Goal: Task Accomplishment & Management: Use online tool/utility

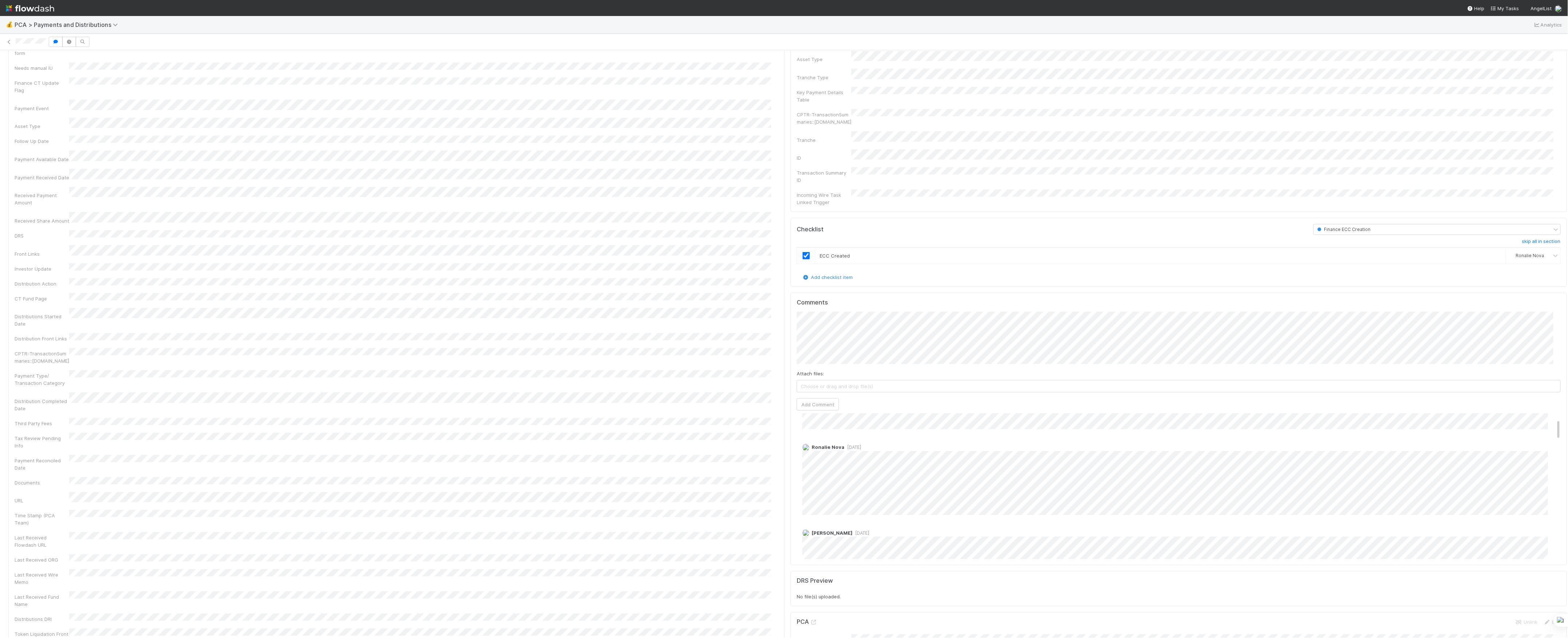
scroll to position [97, 0]
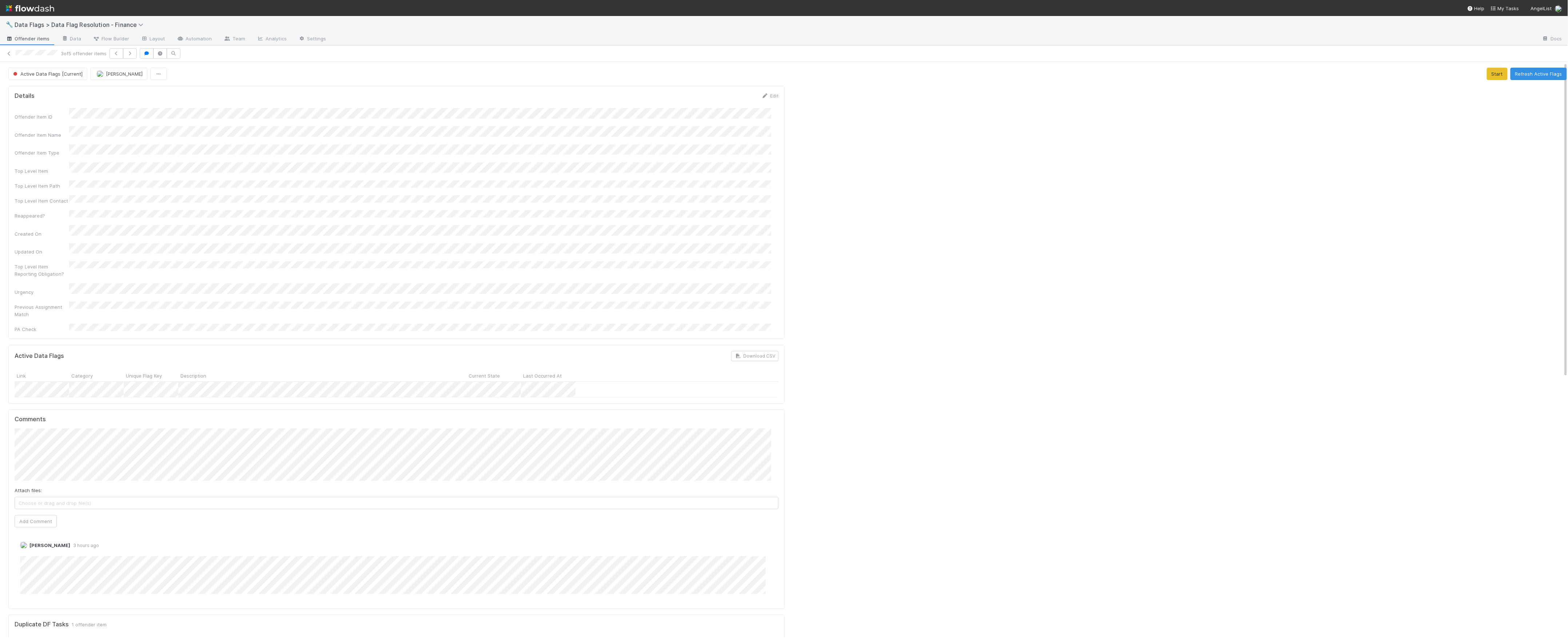
click at [1053, 388] on div at bounding box center [1179, 600] width 782 height 1036
click at [1074, 226] on div at bounding box center [1179, 600] width 782 height 1036
click at [1529, 74] on button "Refresh Active Flags" at bounding box center [1539, 74] width 56 height 13
click at [1532, 73] on button "Refresh Active Flags" at bounding box center [1539, 74] width 56 height 13
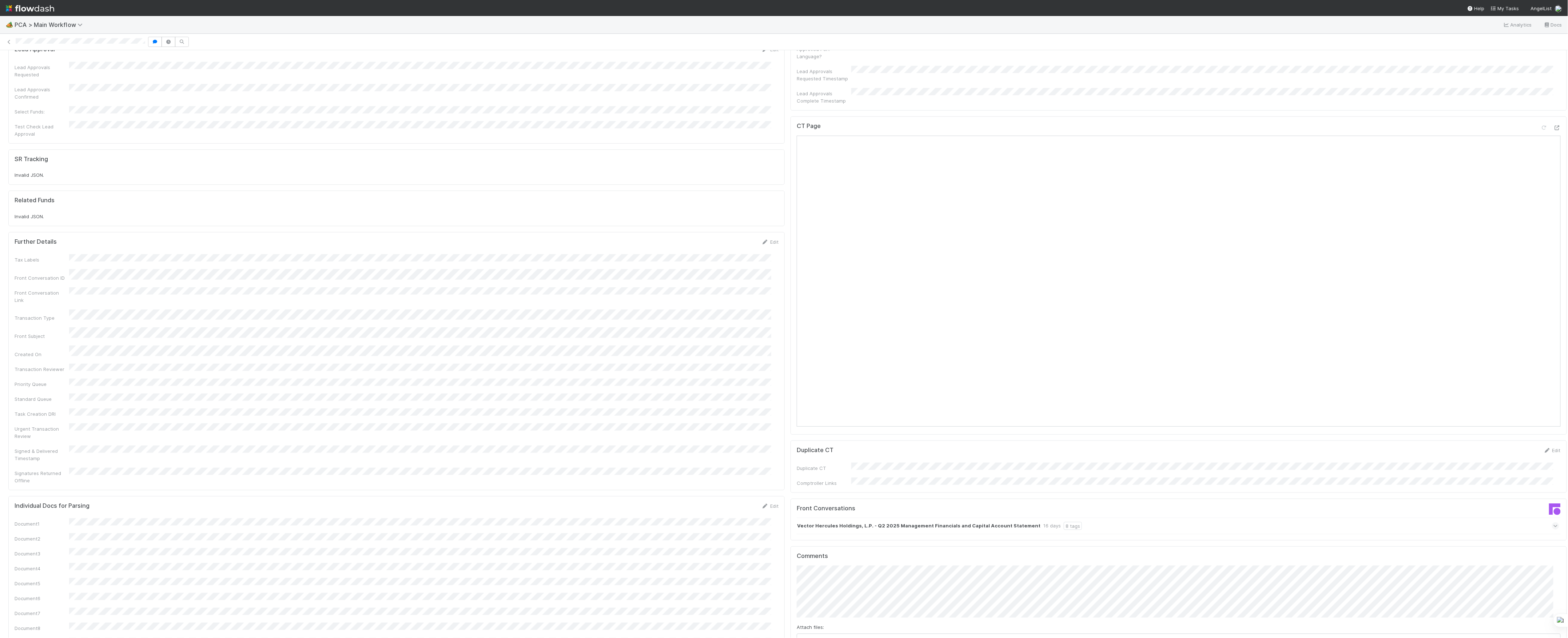
scroll to position [291, 0]
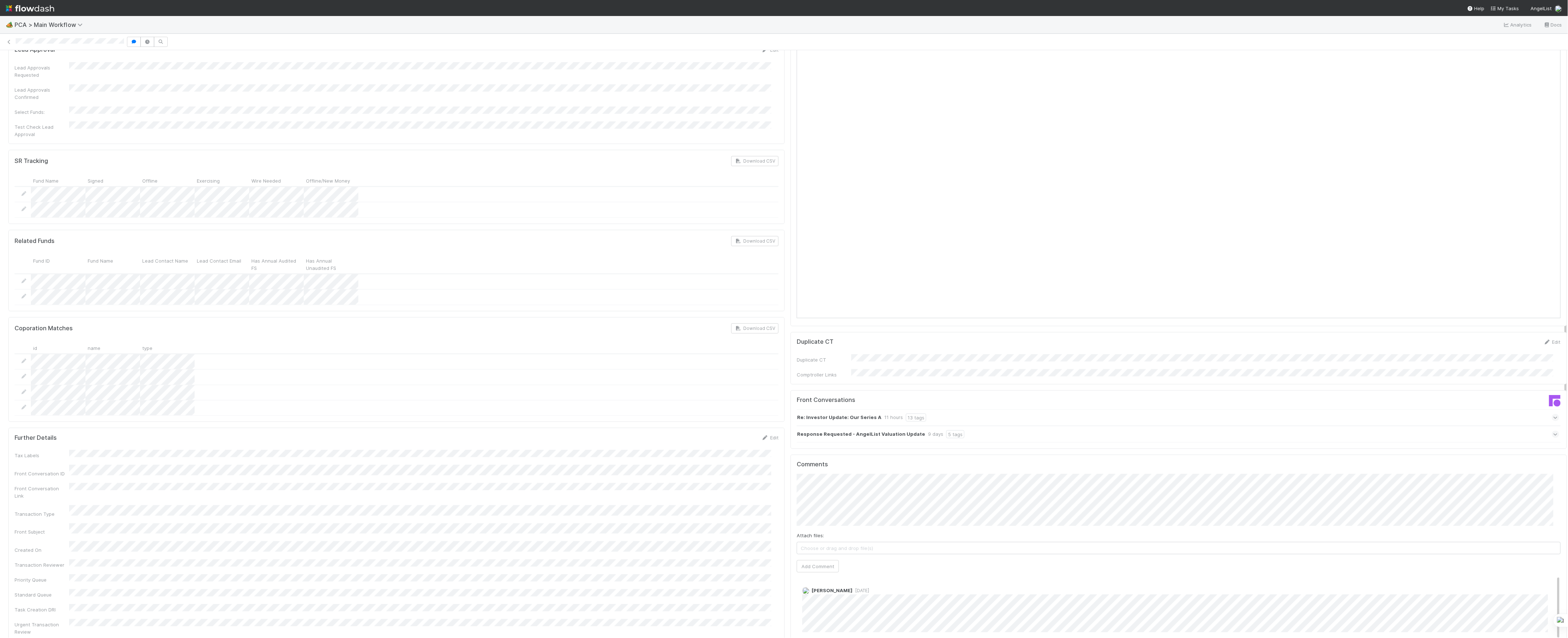
scroll to position [485, 0]
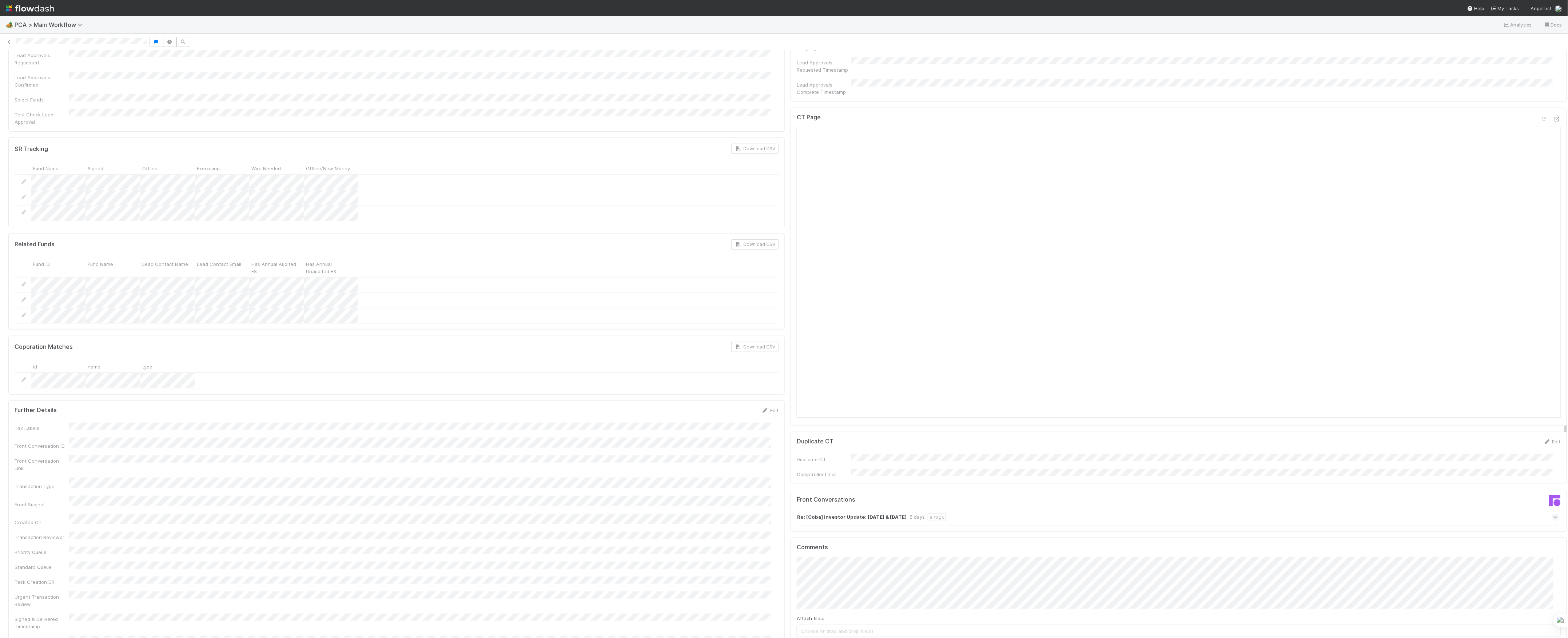
scroll to position [728, 0]
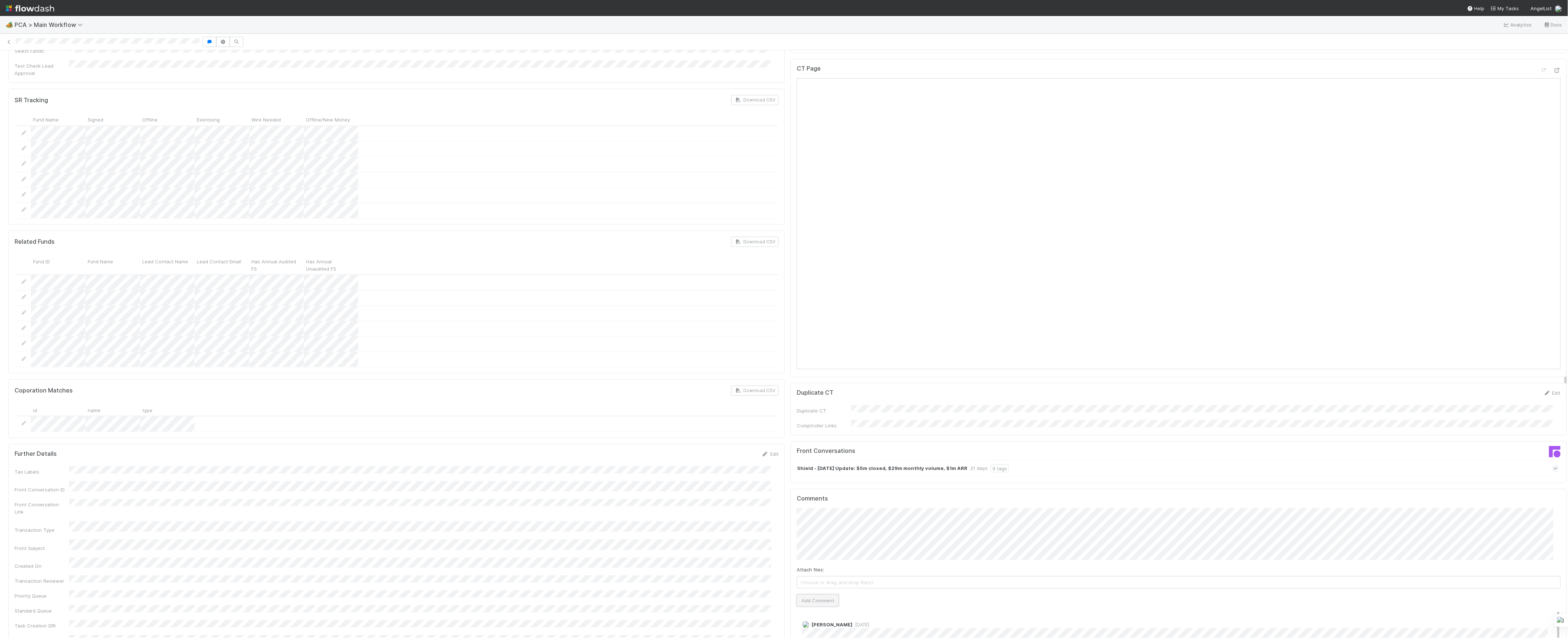
click at [799, 594] on button "Add Comment" at bounding box center [818, 601] width 43 height 13
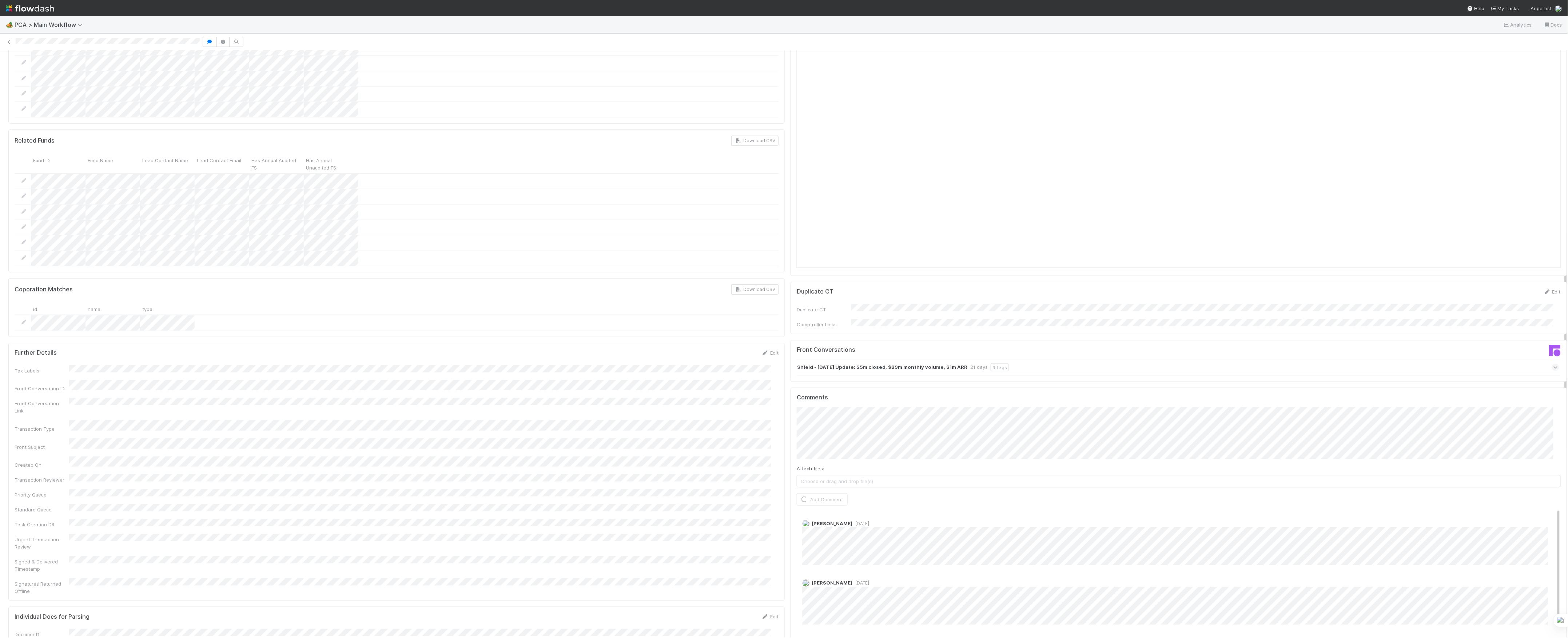
scroll to position [728, 0]
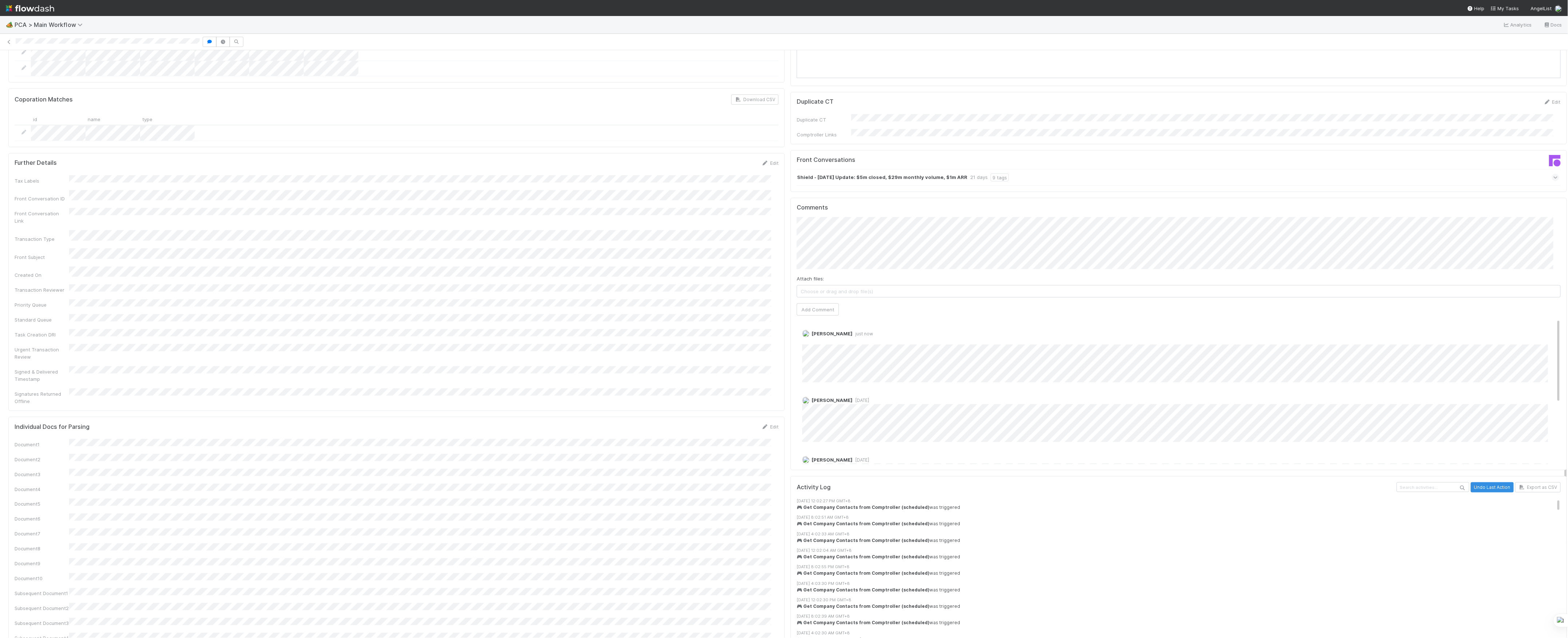
drag, startPoint x: 827, startPoint y: 306, endPoint x: 828, endPoint y: 54, distance: 252.0
click at [827, 338] on link "Delete" at bounding box center [829, 340] width 15 height 5
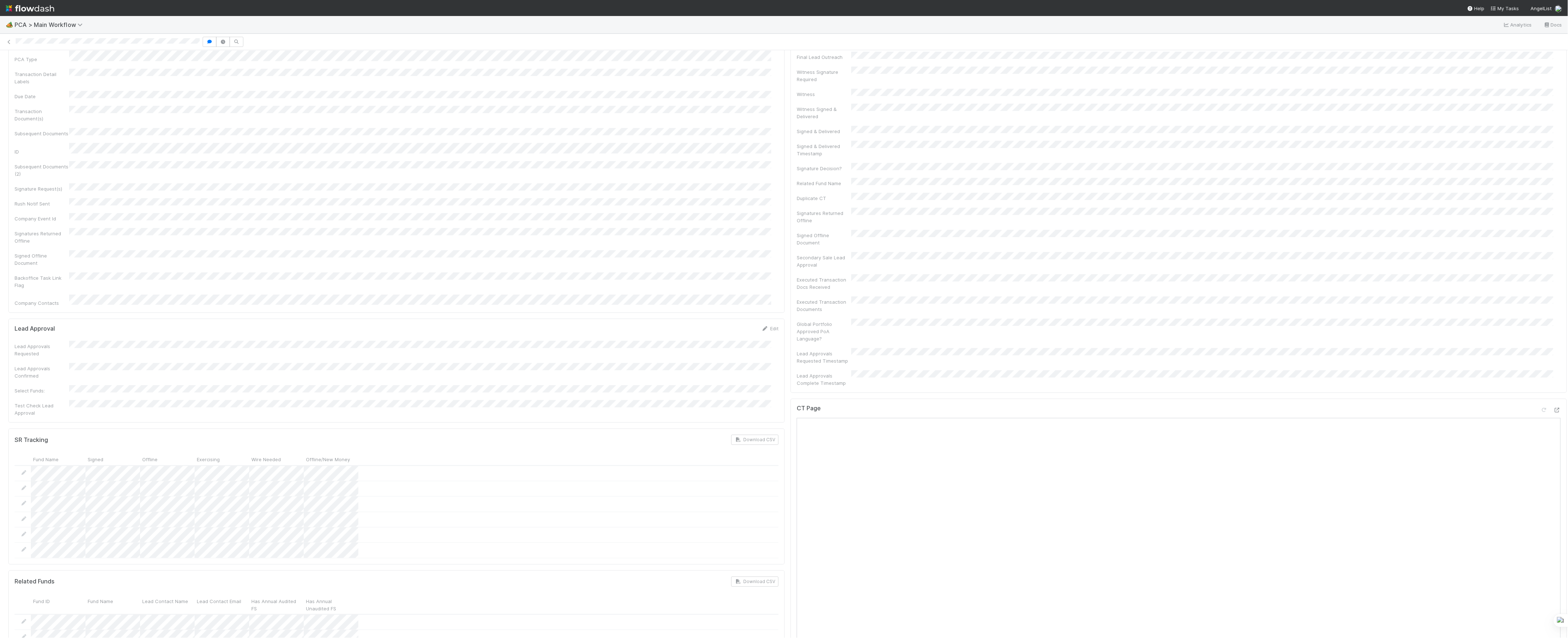
scroll to position [0, 0]
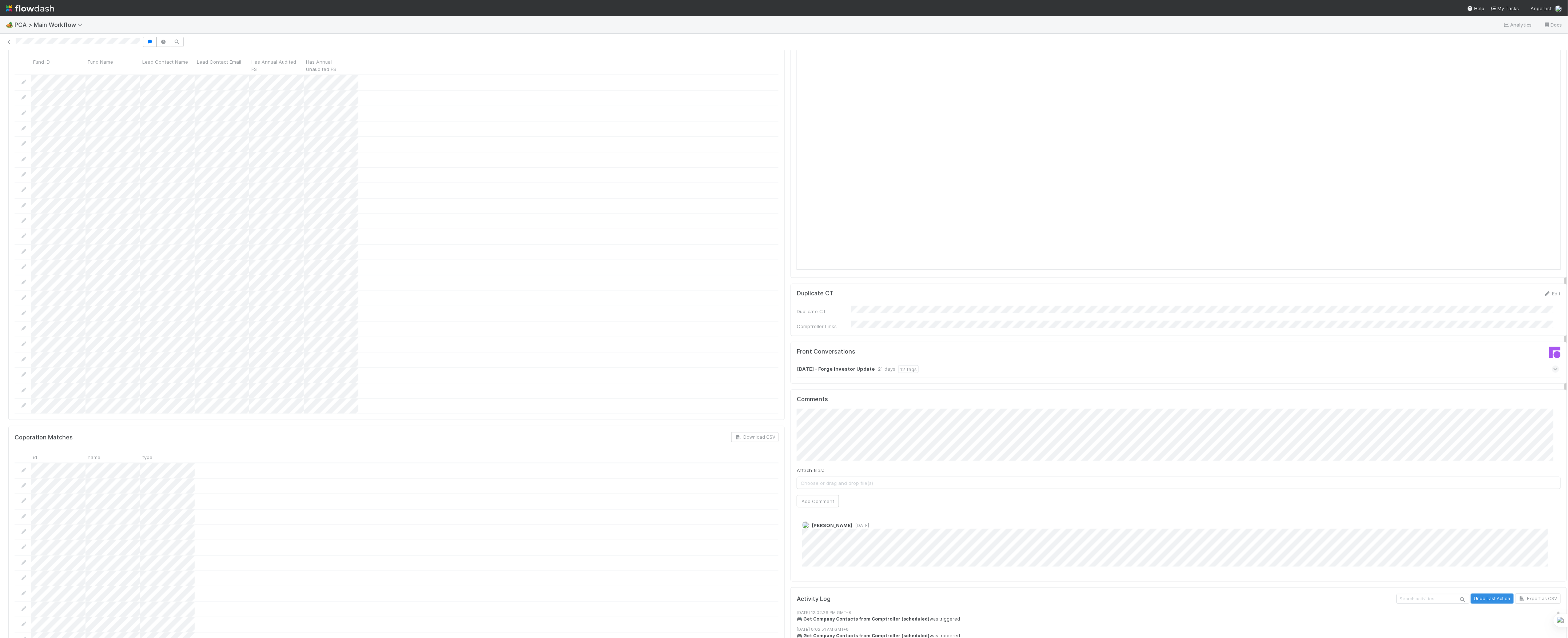
scroll to position [679, 0]
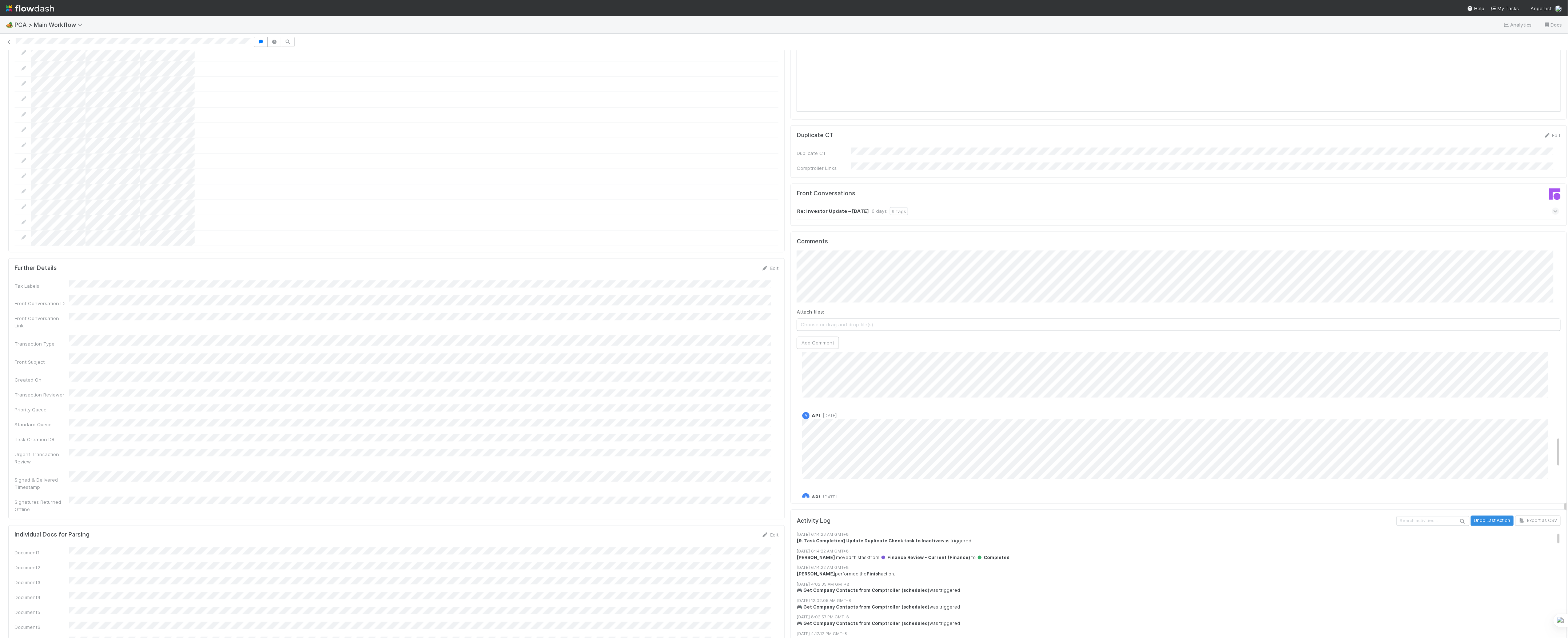
scroll to position [334, 0]
